Goal: Information Seeking & Learning: Learn about a topic

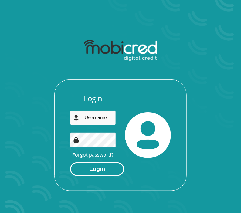
type input "[EMAIL_ADDRESS][DOMAIN_NAME]"
click at [95, 174] on button "Login" at bounding box center [97, 170] width 54 height 14
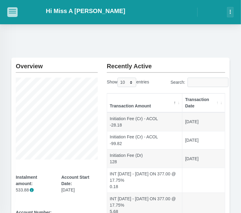
click at [7, 12] on button "button" at bounding box center [12, 11] width 10 height 9
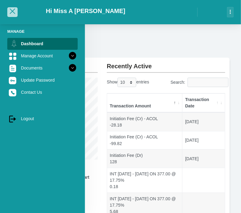
click at [14, 12] on span "button" at bounding box center [12, 11] width 5 height 5
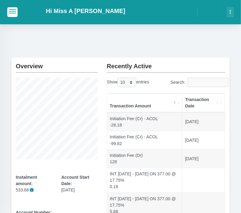
click at [229, 11] on button "button" at bounding box center [230, 12] width 7 height 10
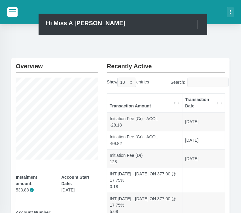
click at [229, 11] on button "button" at bounding box center [230, 12] width 7 height 10
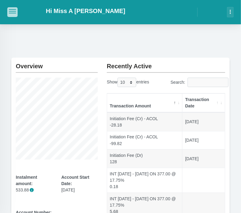
click at [13, 14] on button "button" at bounding box center [12, 11] width 10 height 9
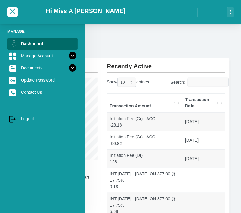
click at [8, 19] on div at bounding box center [12, 12] width 25 height 18
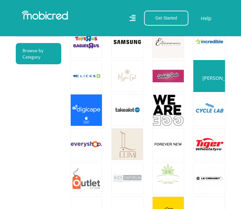
scroll to position [479, 0]
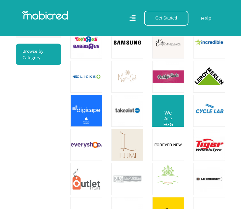
click at [170, 101] on link at bounding box center [168, 110] width 37 height 37
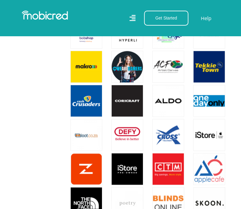
scroll to position [761, 0]
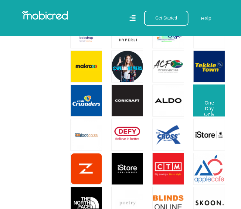
click at [213, 89] on link at bounding box center [209, 99] width 37 height 37
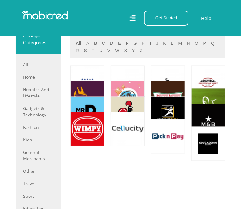
scroll to position [265, 0]
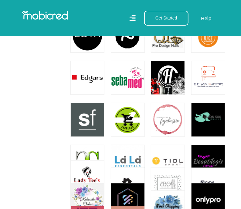
scroll to position [569, 0]
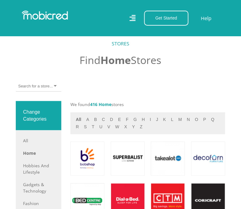
scroll to position [170, 0]
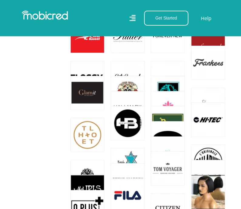
scroll to position [615, 0]
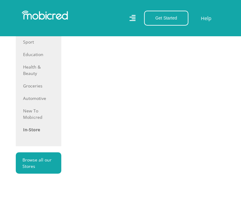
scroll to position [419, 0]
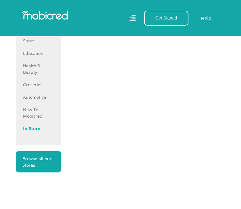
click at [35, 130] on link "In-store" at bounding box center [38, 128] width 31 height 6
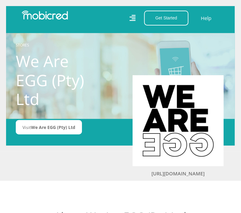
click at [185, 106] on img at bounding box center [178, 121] width 73 height 73
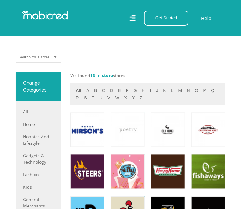
scroll to position [210, 0]
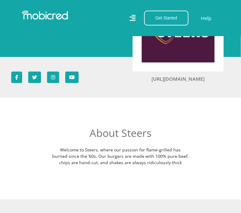
scroll to position [96, 0]
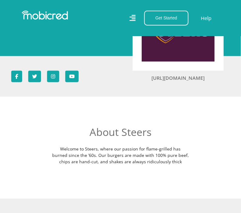
click at [174, 49] on img at bounding box center [178, 25] width 73 height 73
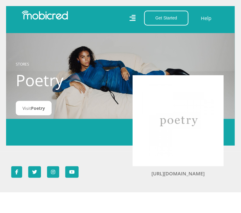
click at [170, 86] on img at bounding box center [178, 121] width 73 height 73
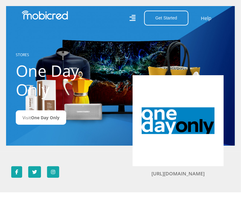
click at [188, 123] on img at bounding box center [178, 121] width 73 height 73
